Goal: Navigation & Orientation: Go to known website

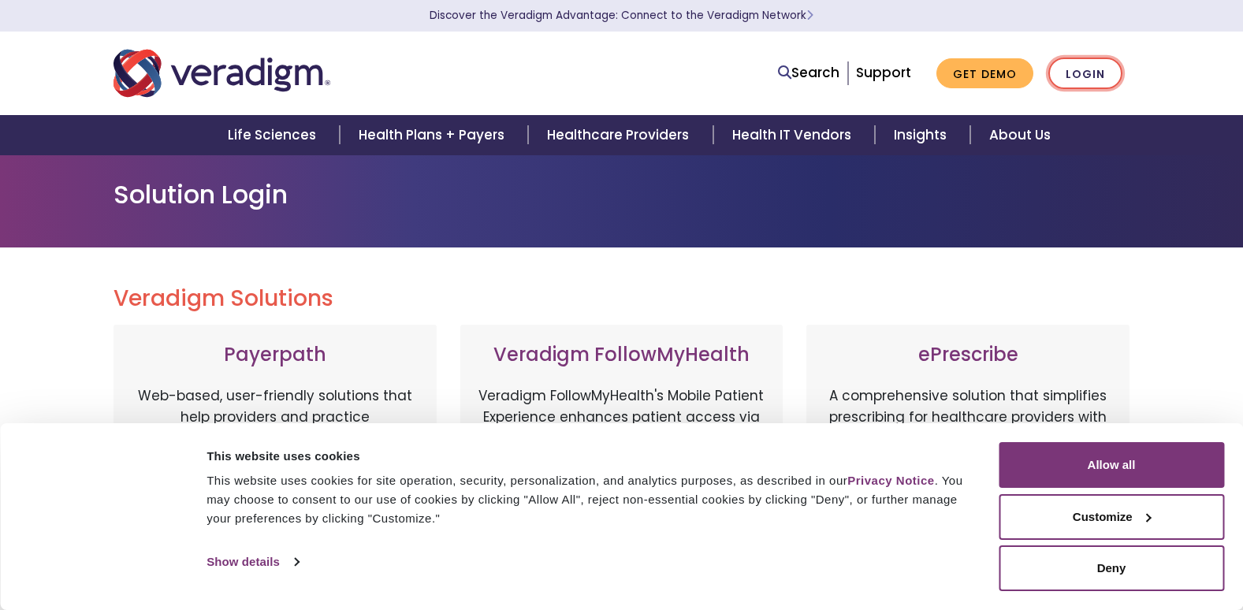
drag, startPoint x: 1088, startPoint y: 58, endPoint x: 1084, endPoint y: 73, distance: 15.5
click at [1088, 61] on link "Login" at bounding box center [1086, 74] width 74 height 32
